Goal: Obtain resource: Obtain resource

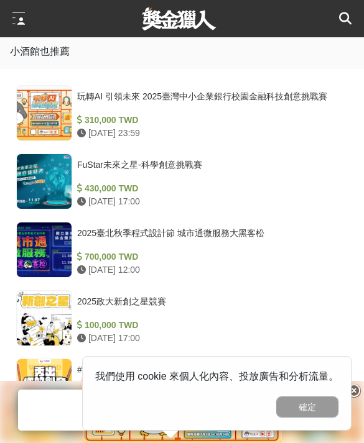
scroll to position [1622, 0]
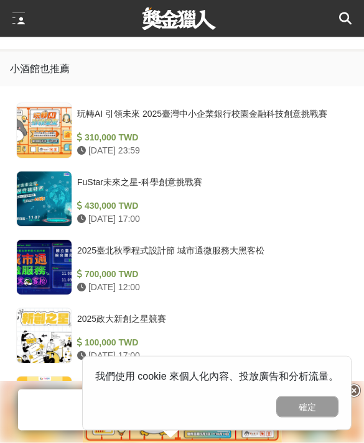
click at [308, 122] on div "玩轉AI 引領未來 2025臺灣中小企業銀行校園金融科技創意挑戰賽" at bounding box center [210, 120] width 266 height 24
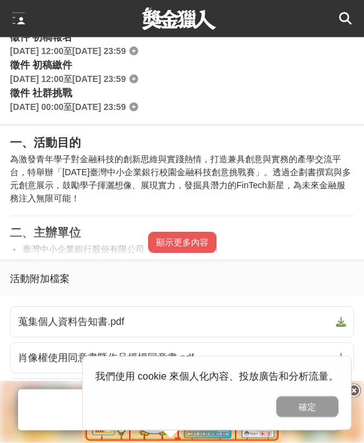
scroll to position [670, 0]
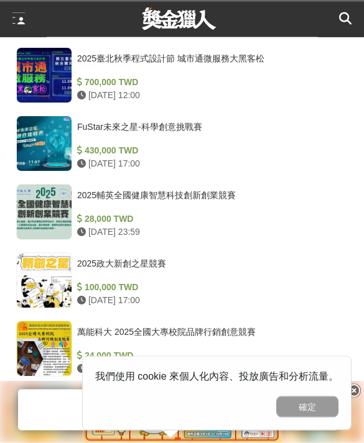
scroll to position [1553, 0]
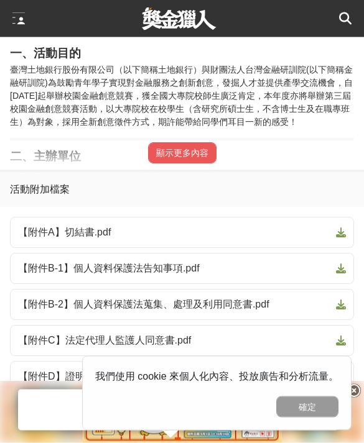
click at [208, 164] on button "顯示更多內容" at bounding box center [182, 153] width 68 height 21
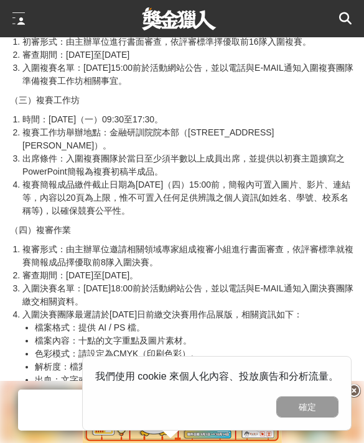
scroll to position [1431, 0]
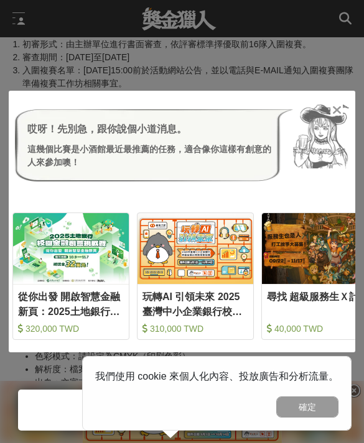
click at [314, 52] on div "哎呀！先別急，跟你說個小道消息。 這幾個比賽是小酒館最近最推薦的任務，適合像你這樣有創意的人來參加噢！ 從你出發 開啟智慧金融新頁：2025土地銀行校園金融創…" at bounding box center [182, 221] width 364 height 443
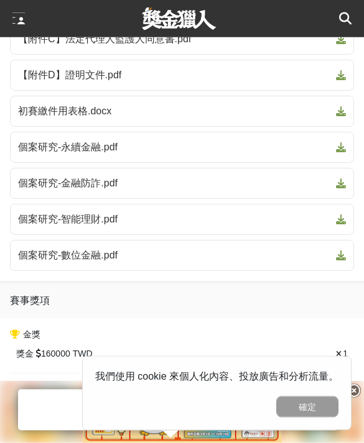
scroll to position [3569, 0]
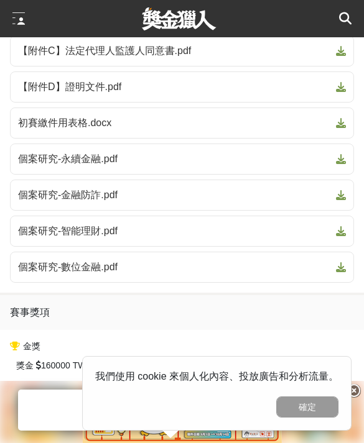
click at [101, 224] on span "個案研究-智能理財.pdf" at bounding box center [174, 231] width 313 height 15
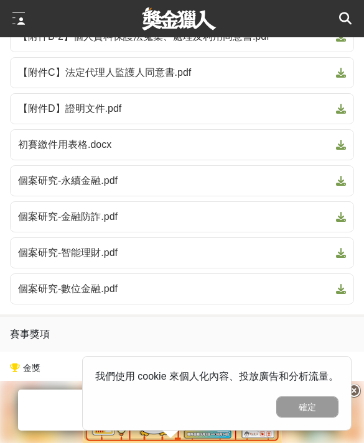
scroll to position [3545, 0]
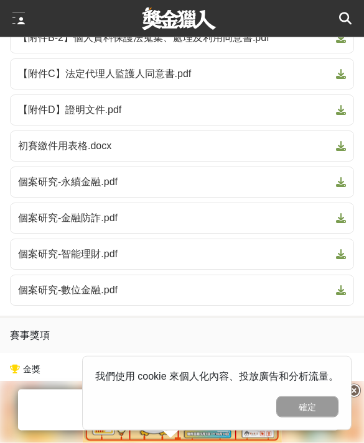
click at [45, 175] on span "個案研究-永續金融.pdf" at bounding box center [174, 182] width 313 height 15
click at [60, 175] on span "個案研究-永續金融.pdf" at bounding box center [174, 182] width 313 height 15
click at [154, 211] on span "個案研究-金融防詐.pdf" at bounding box center [174, 218] width 313 height 15
click at [99, 103] on span "【附件D】證明文件.pdf" at bounding box center [174, 110] width 313 height 15
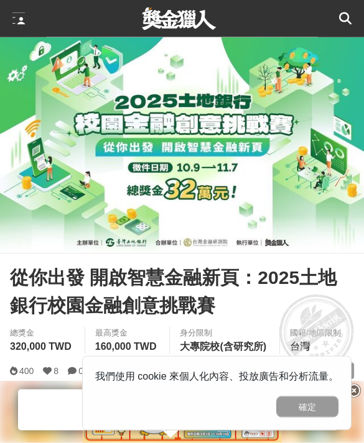
scroll to position [126, 0]
